Goal: Task Accomplishment & Management: Use online tool/utility

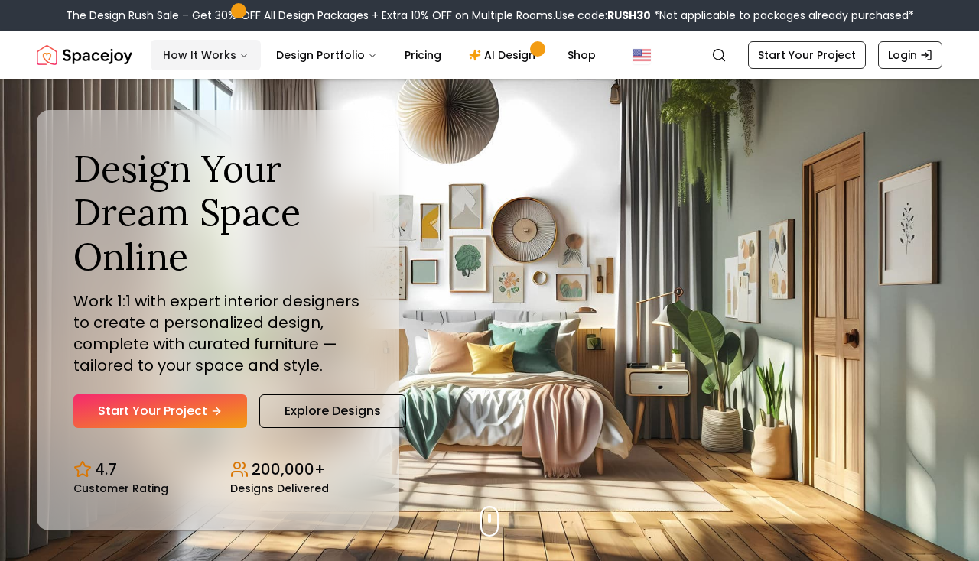
click at [182, 54] on button "How It Works" at bounding box center [206, 55] width 110 height 31
click at [139, 405] on link "Start Your Project" at bounding box center [160, 412] width 174 height 34
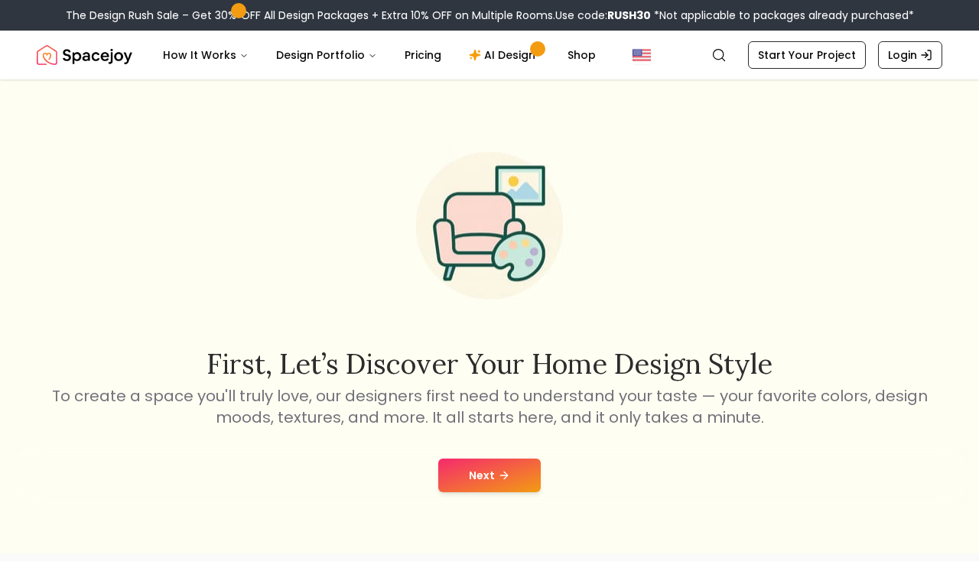
click at [515, 486] on button "Next" at bounding box center [489, 476] width 102 height 34
click at [486, 479] on icon at bounding box center [489, 476] width 20 height 20
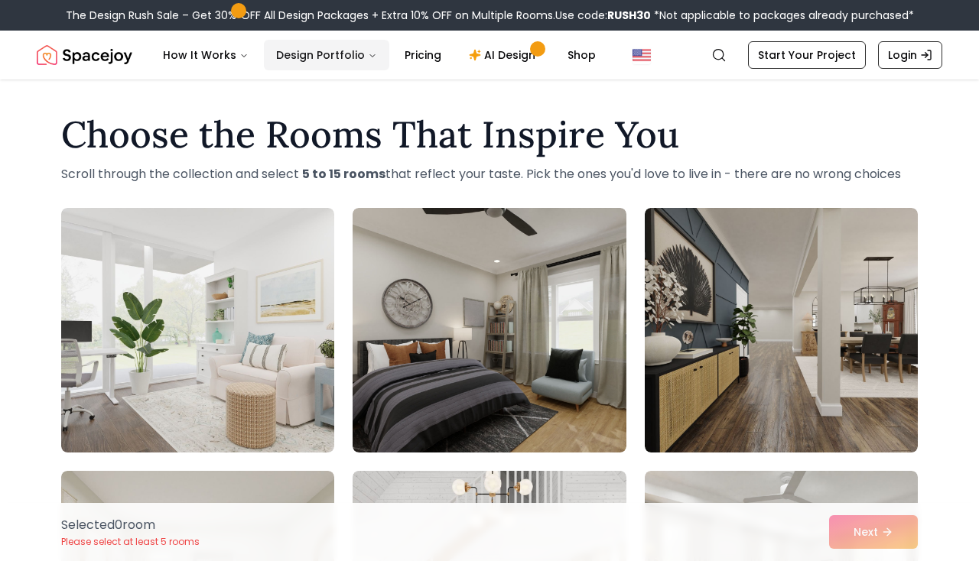
click at [310, 50] on button "Design Portfolio" at bounding box center [326, 55] width 125 height 31
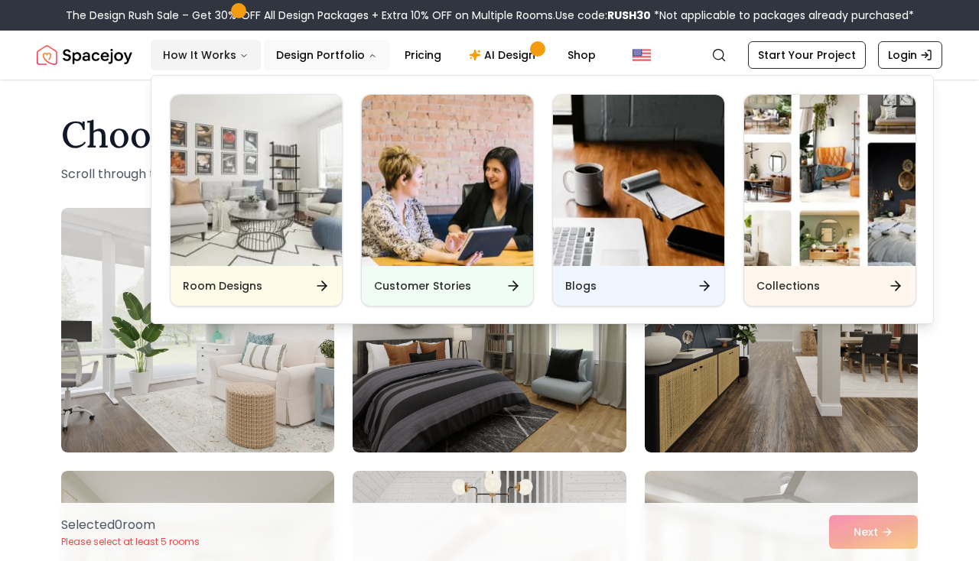
click at [157, 44] on button "How It Works" at bounding box center [206, 55] width 110 height 31
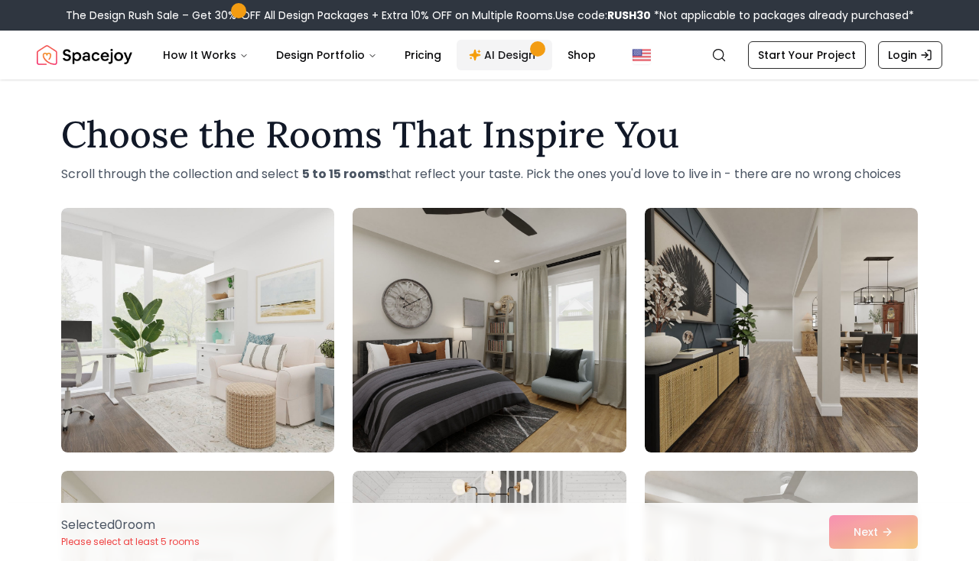
click at [492, 54] on link "AI Design" at bounding box center [505, 55] width 96 height 31
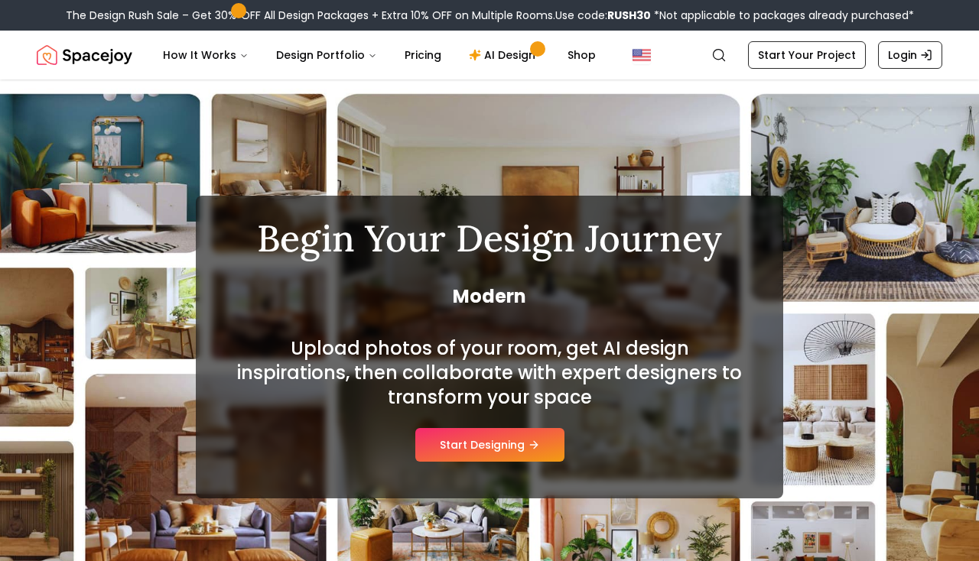
click at [535, 418] on div "Upload photos of your room, get AI design inspirations, then collaborate with e…" at bounding box center [489, 398] width 514 height 125
click at [450, 447] on button "Start Designing" at bounding box center [489, 445] width 149 height 34
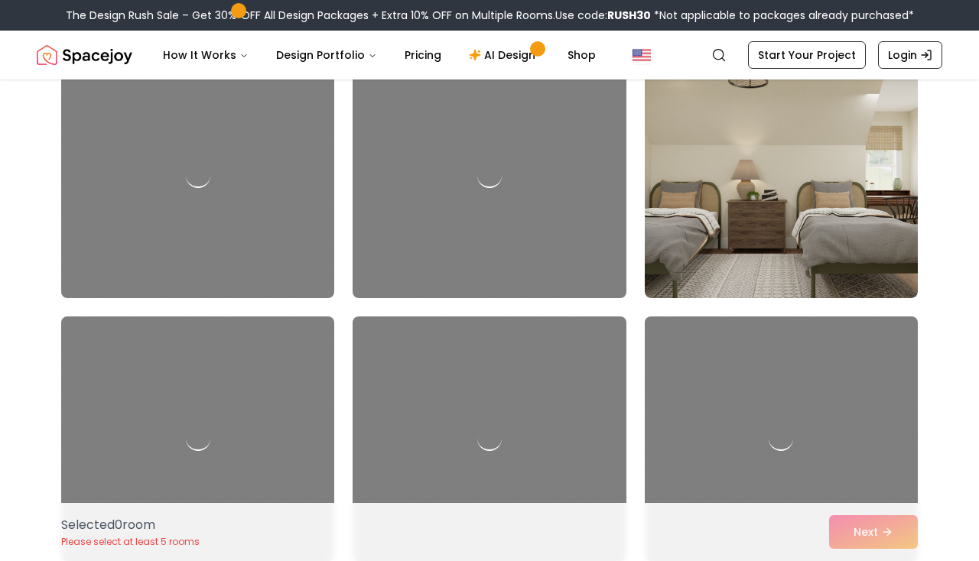
scroll to position [1997, 0]
